Goal: Information Seeking & Learning: Check status

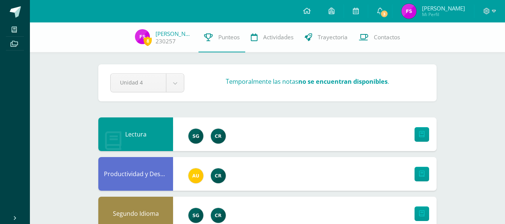
click at [439, 4] on span "[PERSON_NAME] Mi Perfil" at bounding box center [433, 11] width 67 height 15
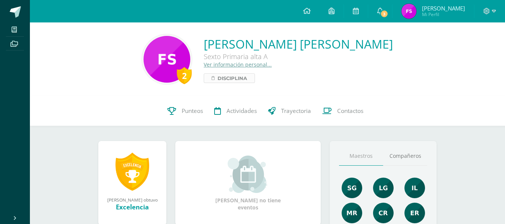
click at [236, 80] on span "Disciplina" at bounding box center [233, 78] width 30 height 9
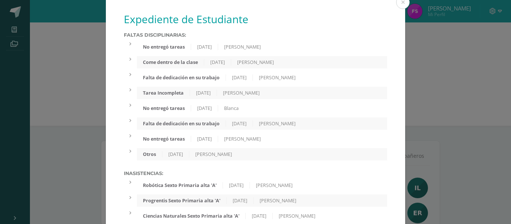
click at [282, 50] on div "No entregó tareas 02/10/2025 Melvin López" at bounding box center [262, 47] width 250 height 12
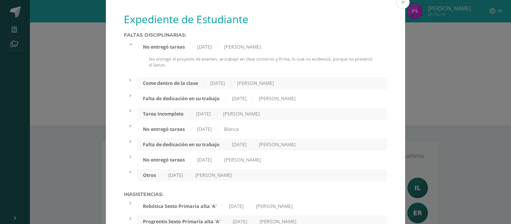
click at [399, 6] on button at bounding box center [402, 2] width 13 height 13
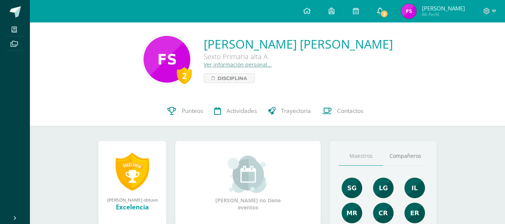
click at [392, 10] on link "3" at bounding box center [380, 11] width 24 height 22
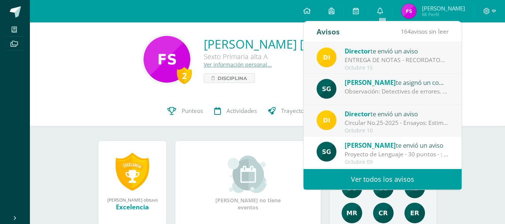
click at [410, 124] on div "Circular No.25-2025 - Ensayos: Estimados padres de familia y/o encargados. Comp…" at bounding box center [397, 122] width 104 height 9
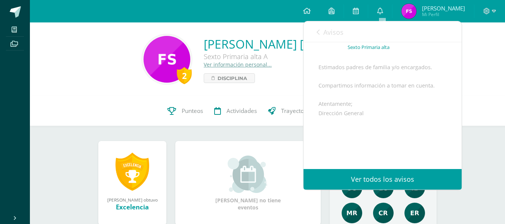
scroll to position [102, 0]
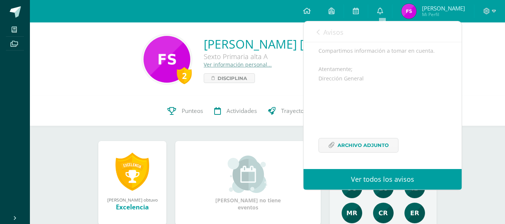
click at [159, 117] on div "2 Fernando Sandoval 230257 Punteos Actividades Trayectoria Contactos" at bounding box center [267, 111] width 475 height 30
